Goal: Information Seeking & Learning: Learn about a topic

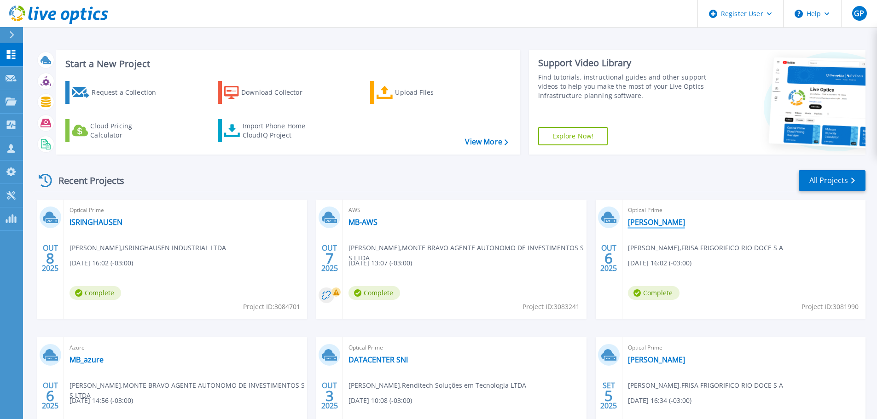
click at [662, 223] on link "[PERSON_NAME]" at bounding box center [656, 222] width 57 height 9
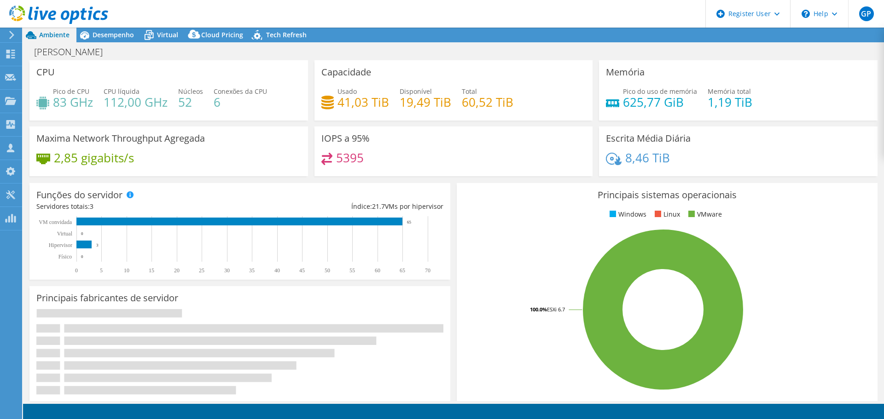
select select "USD"
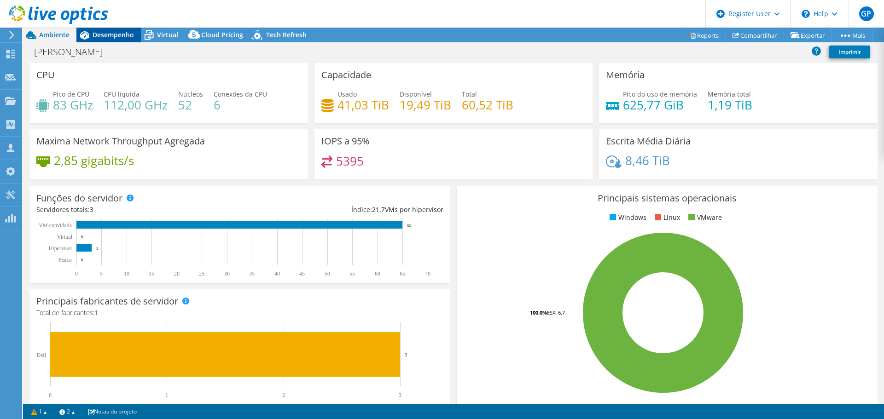
click at [128, 39] on div "Desempenho" at bounding box center [108, 35] width 64 height 15
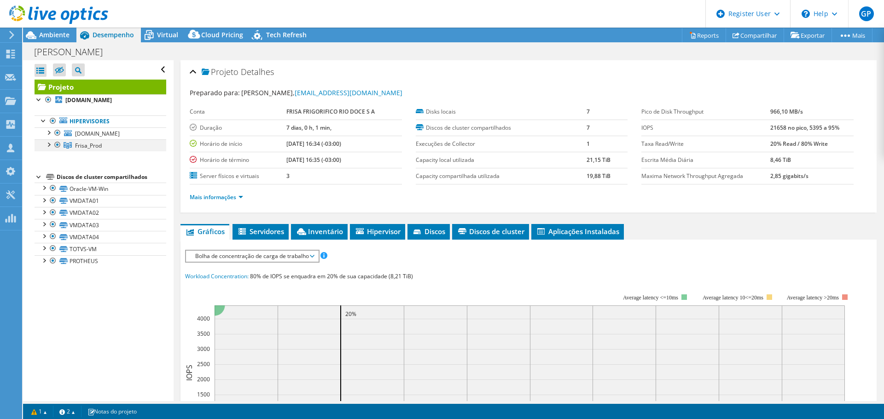
click at [47, 145] on div at bounding box center [48, 144] width 9 height 9
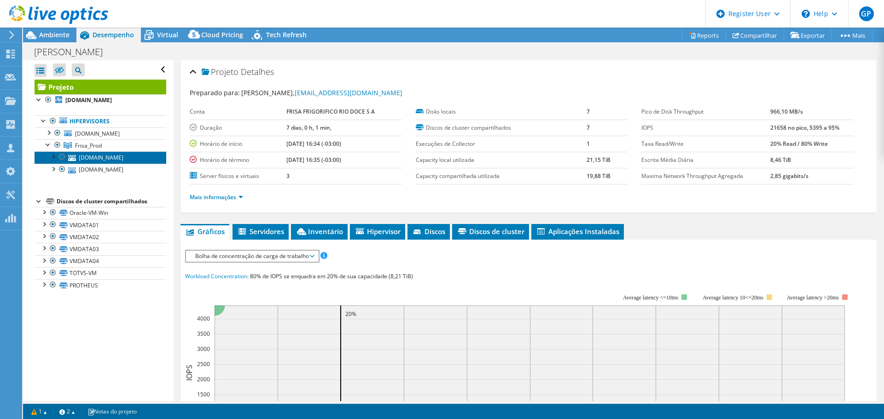
click at [97, 161] on link "[DOMAIN_NAME]" at bounding box center [101, 157] width 132 height 12
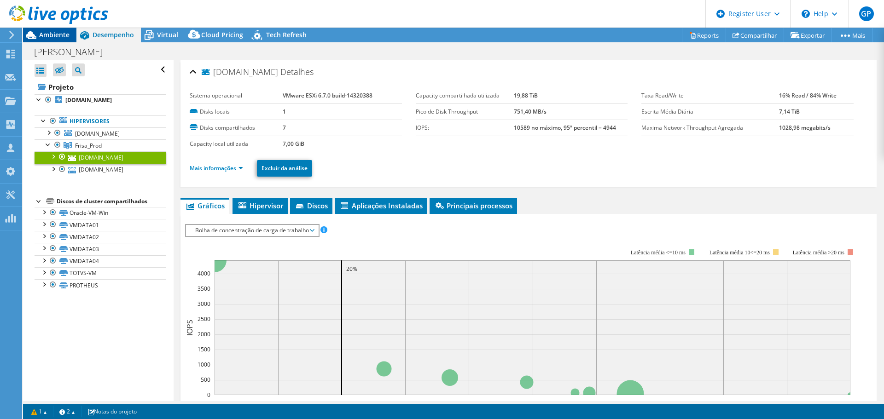
click at [55, 38] on span "Ambiente" at bounding box center [54, 34] width 30 height 9
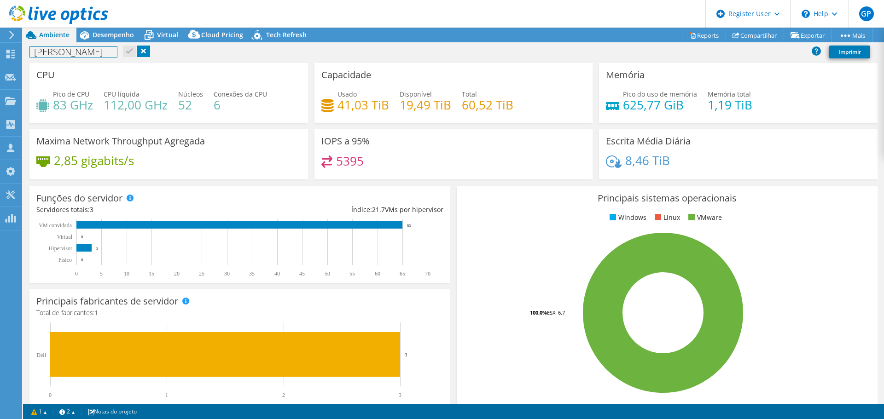
drag, startPoint x: 96, startPoint y: 53, endPoint x: 35, endPoint y: 52, distance: 60.8
click at [35, 52] on h1 "[PERSON_NAME]" at bounding box center [73, 52] width 87 height 10
copy h1 "[PERSON_NAME]"
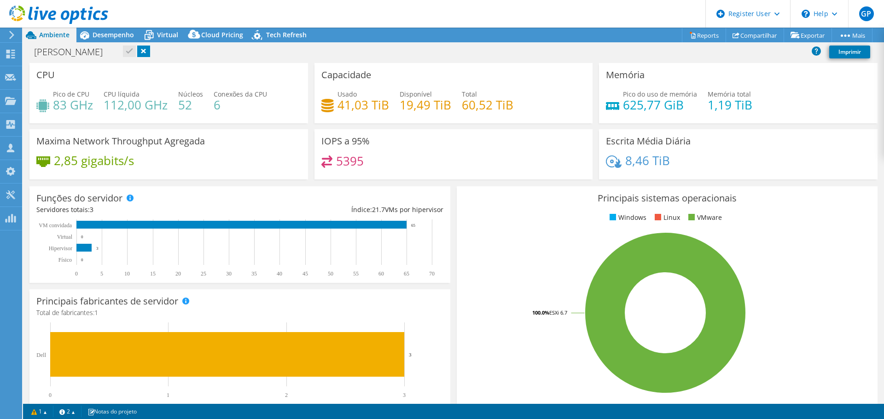
drag, startPoint x: 471, startPoint y: 355, endPoint x: 480, endPoint y: 355, distance: 9.2
click at [471, 355] on rect at bounding box center [665, 313] width 403 height 161
click at [108, 31] on span "Desempenho" at bounding box center [113, 34] width 41 height 9
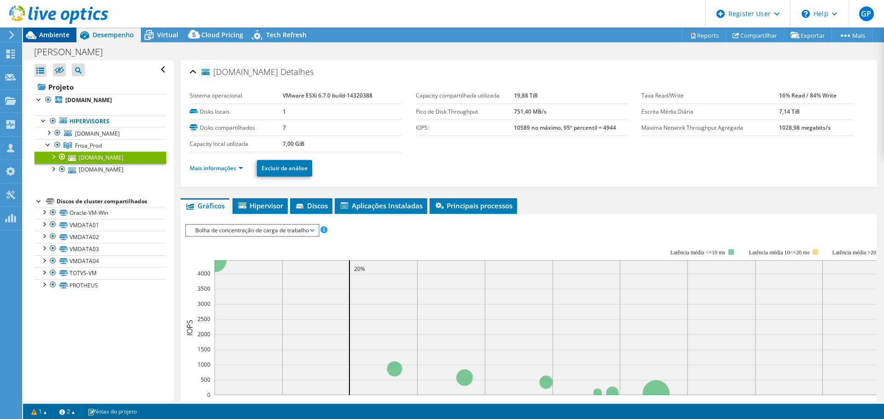
click at [55, 36] on span "Ambiente" at bounding box center [54, 34] width 30 height 9
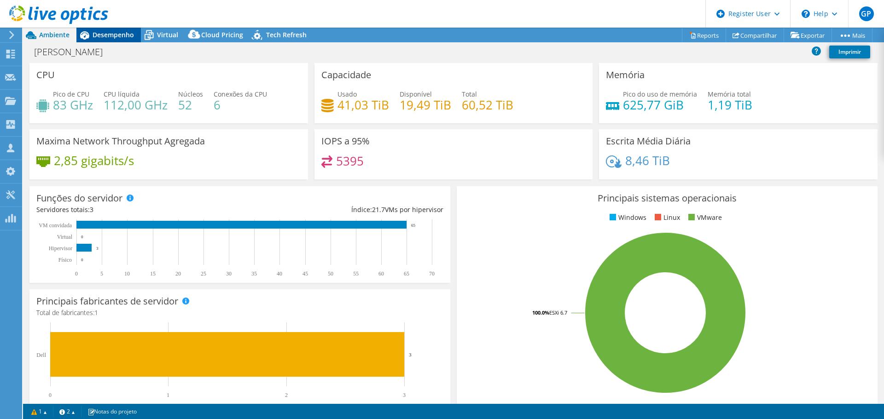
click at [111, 39] on span "Desempenho" at bounding box center [113, 34] width 41 height 9
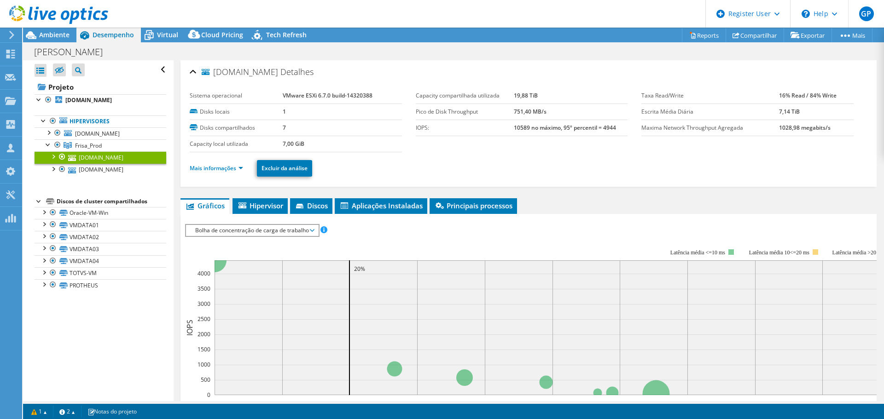
click at [253, 228] on span "Bolha de concentração de carga de trabalho" at bounding box center [252, 230] width 123 height 11
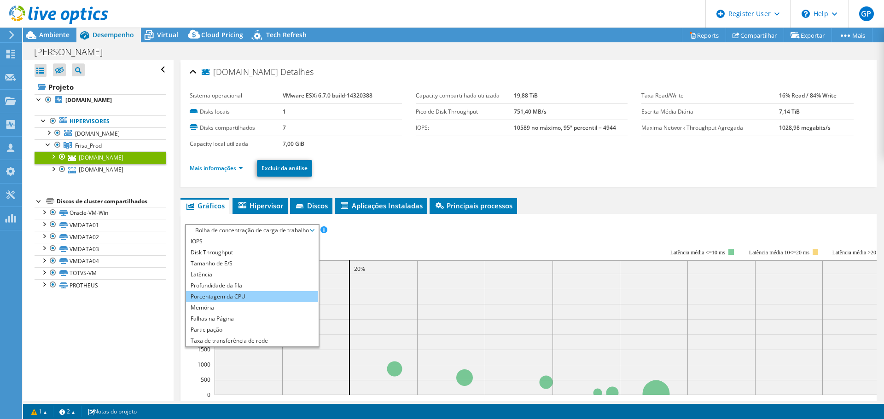
click at [255, 297] on li "Porcentagem da CPU" at bounding box center [252, 296] width 132 height 11
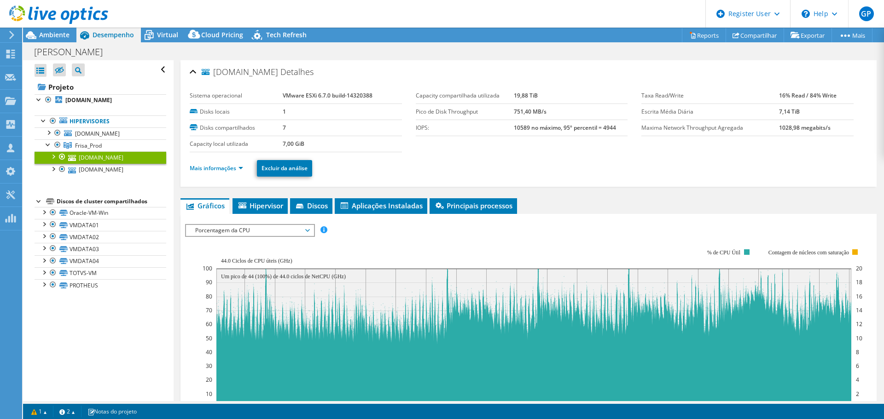
click at [386, 170] on ul "Mais informações Excluir da análise" at bounding box center [529, 167] width 678 height 19
click at [238, 170] on link "Mais informações" at bounding box center [216, 168] width 53 height 8
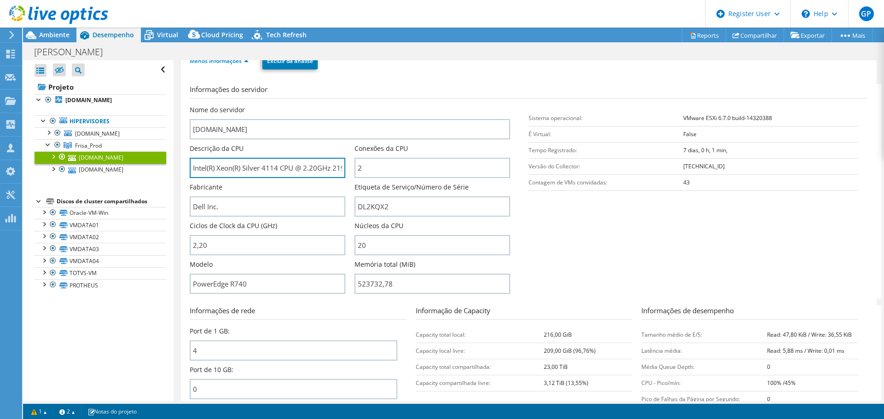
scroll to position [0, 19]
drag, startPoint x: 302, startPoint y: 170, endPoint x: 350, endPoint y: 171, distance: 48.8
click at [350, 171] on div "Descrição da CPU Intel(R) Xeon(R) Silver 4114 CPU @ 2.20GHz 219 GHz" at bounding box center [272, 161] width 165 height 34
click at [53, 35] on span "Ambiente" at bounding box center [54, 34] width 30 height 9
